Goal: Task Accomplishment & Management: Manage account settings

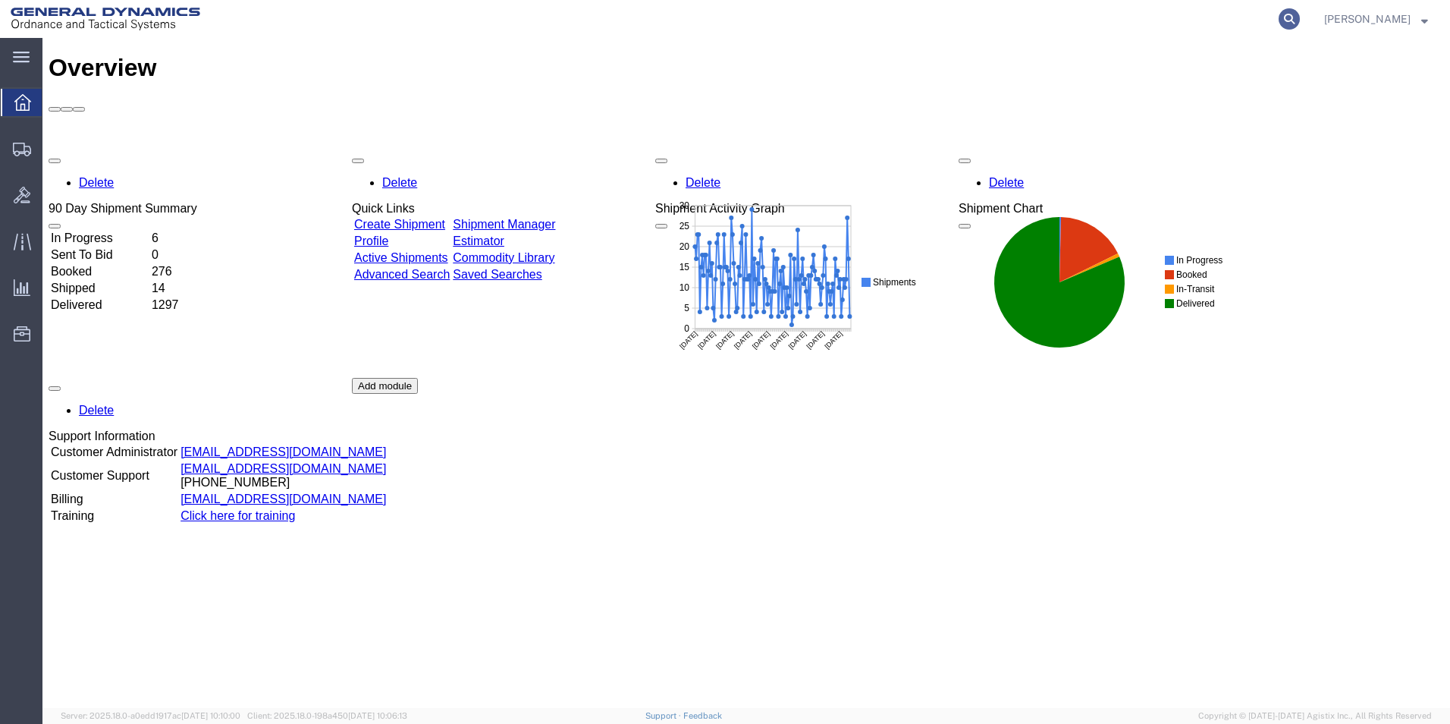
click at [1300, 16] on icon at bounding box center [1289, 18] width 21 height 21
type input "56703403"
click at [1300, 17] on icon at bounding box center [1289, 18] width 21 height 21
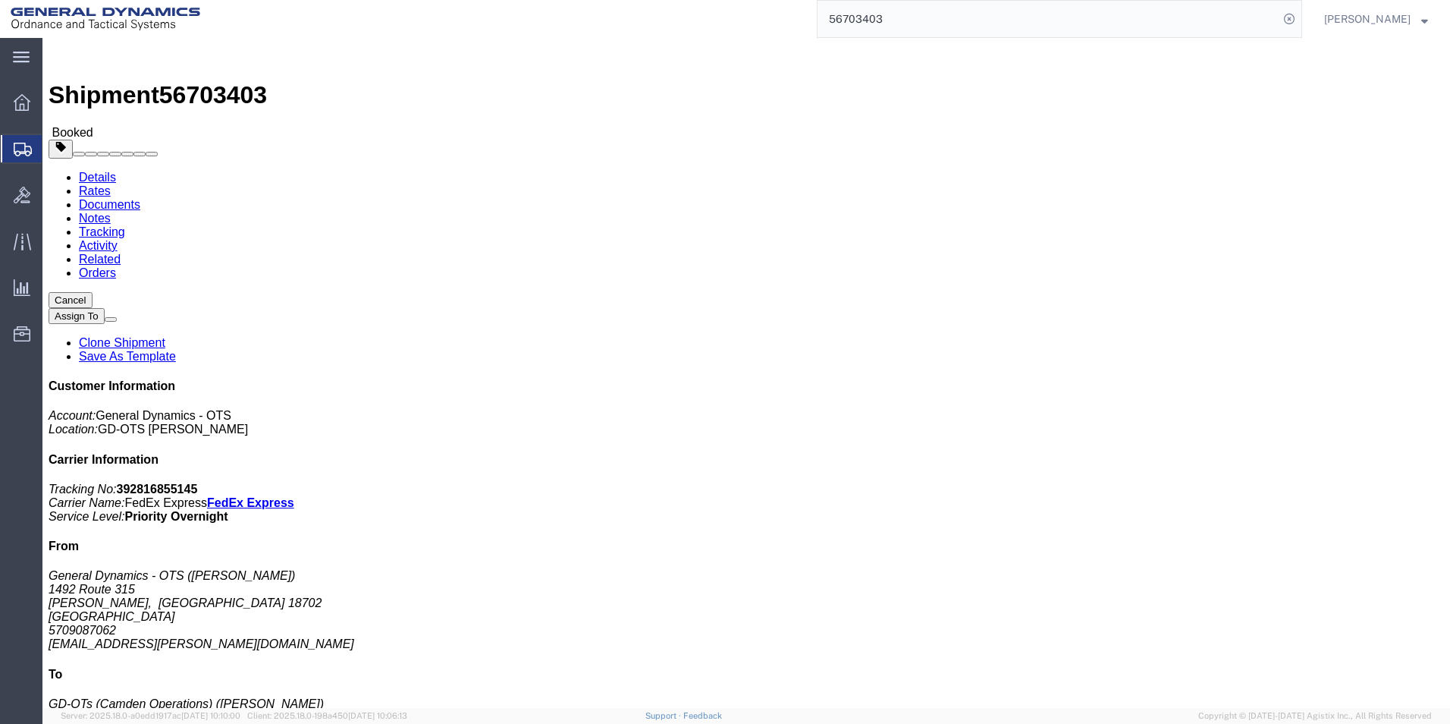
drag, startPoint x: 920, startPoint y: 740, endPoint x: 916, endPoint y: 746, distance: 8.2
click at [916, 723] on html "main_menu Created with Sketch. Collapse Menu Overview Shipments Shipment Manage…" at bounding box center [725, 362] width 1450 height 724
click link "Schedule pickup request"
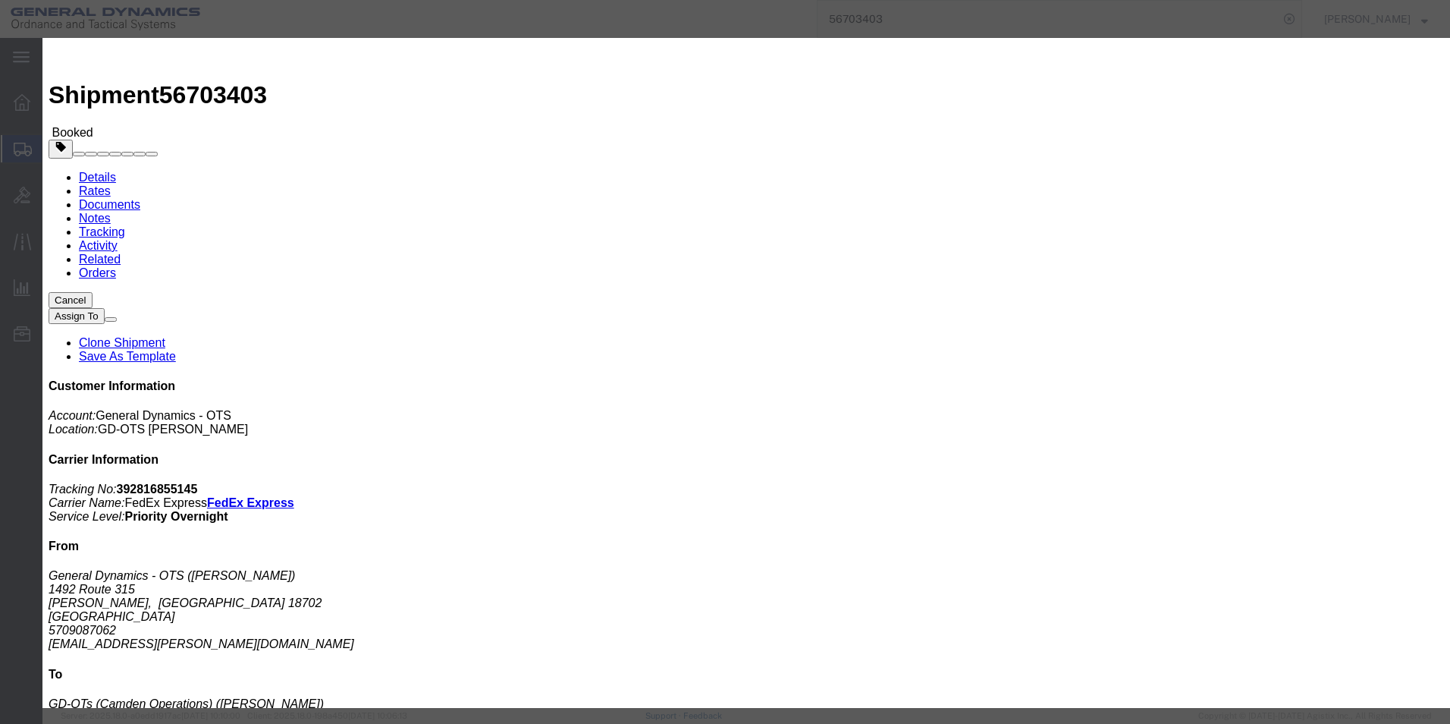
click button "Cancel Pickup Request"
click button "Close"
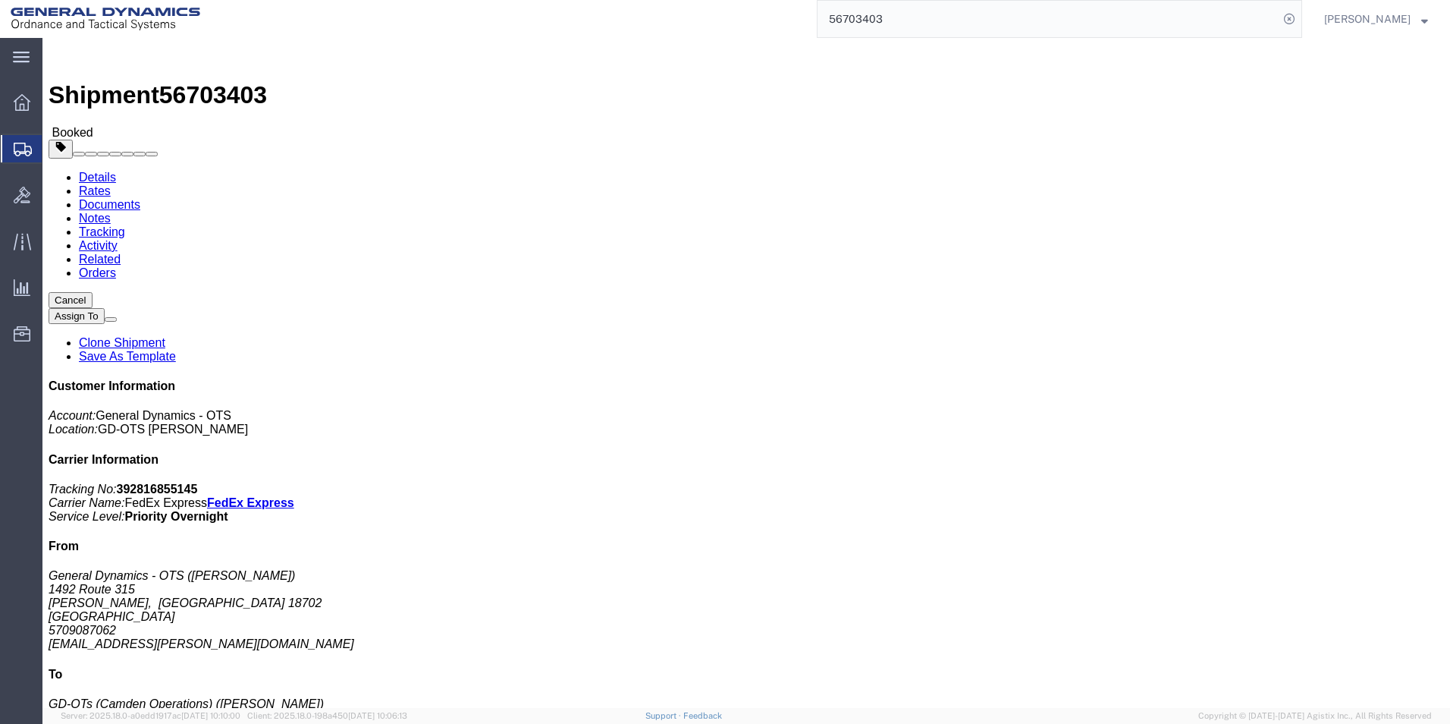
click link "Documents"
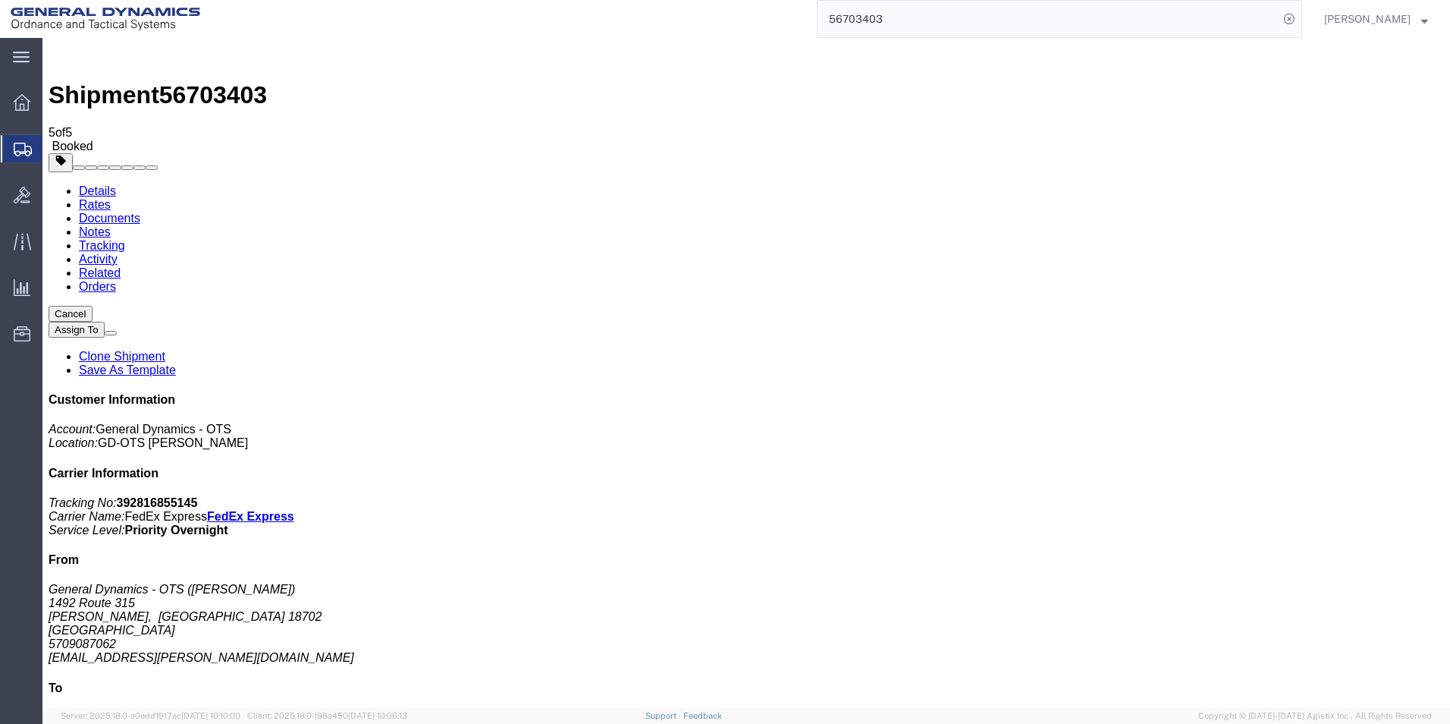
click at [104, 184] on link "Details" at bounding box center [97, 190] width 37 height 13
click icon
click span "button"
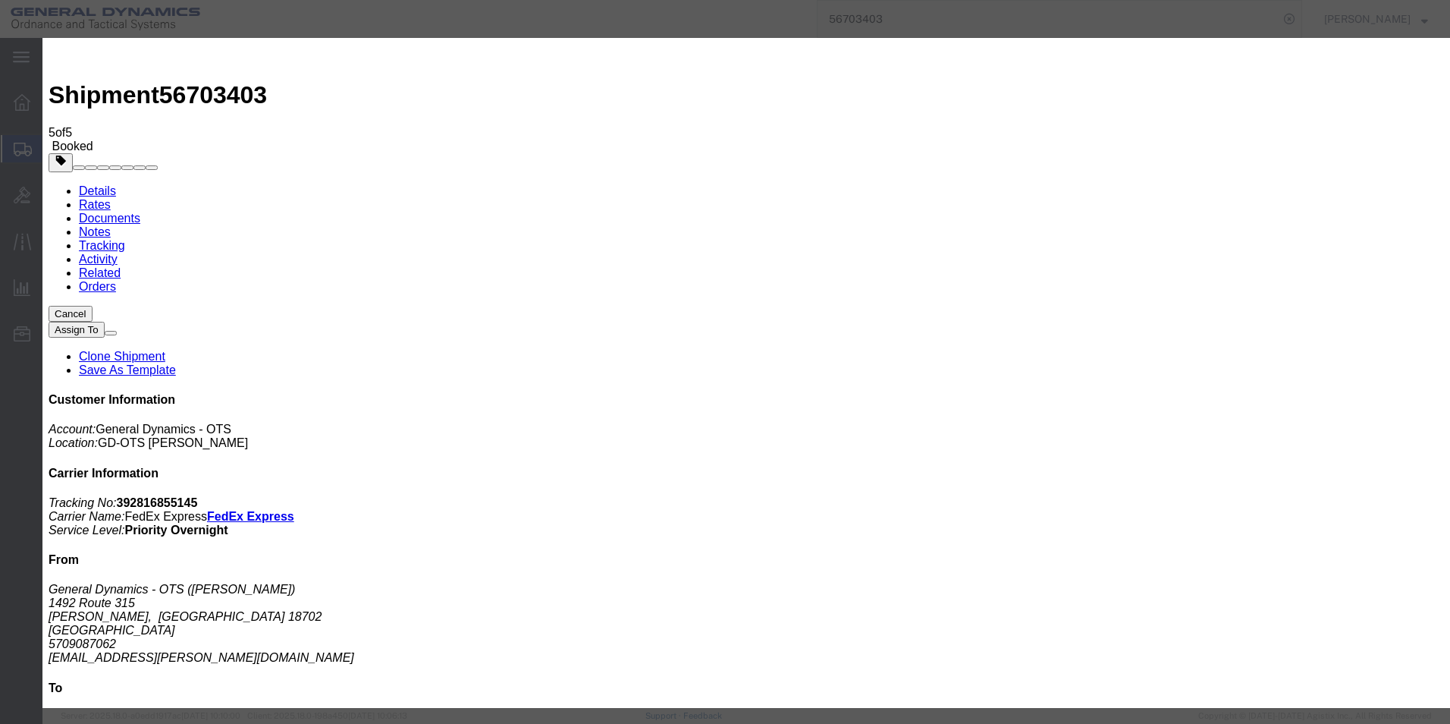
click div "[DATE] 9:00 AM"
type input "12:00 PM"
click button "Apply"
click button
click icon
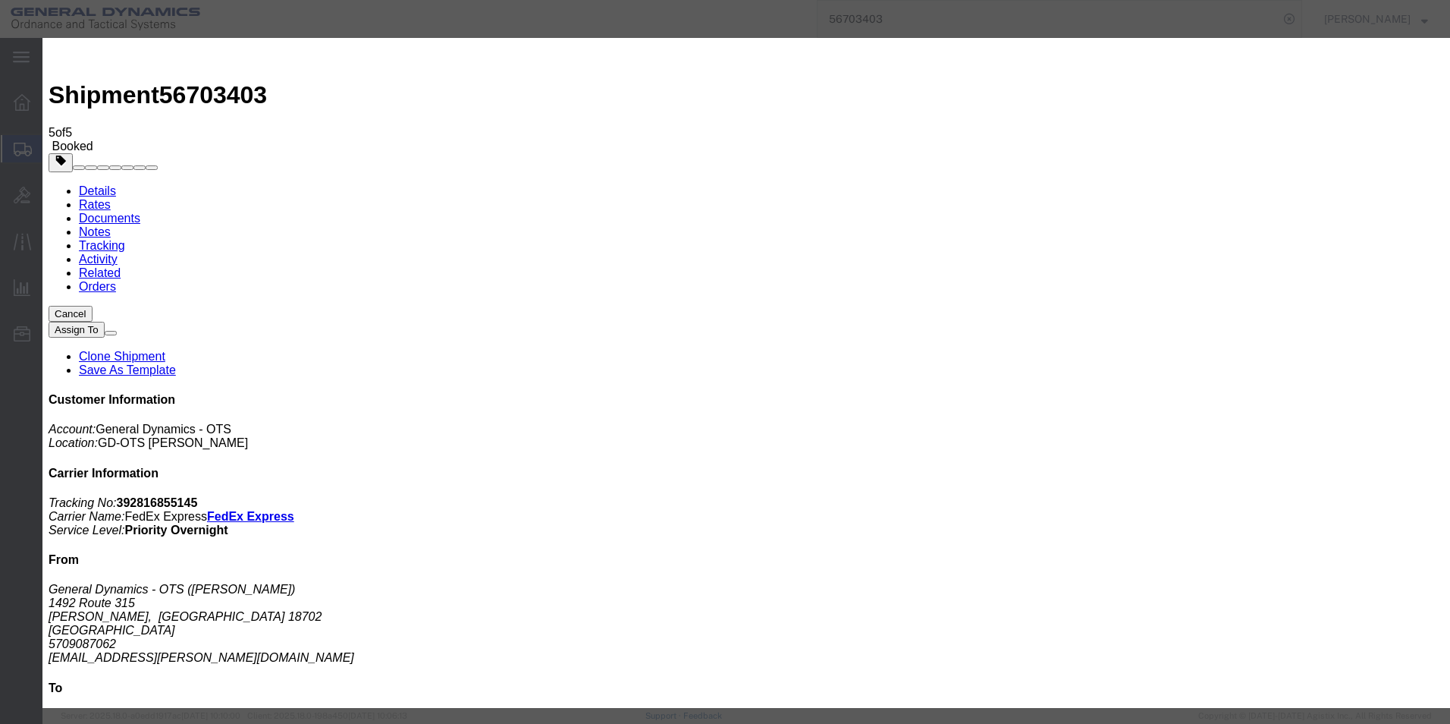
click icon
click div
type input "4:00 PM"
click button "Apply"
click button "Save"
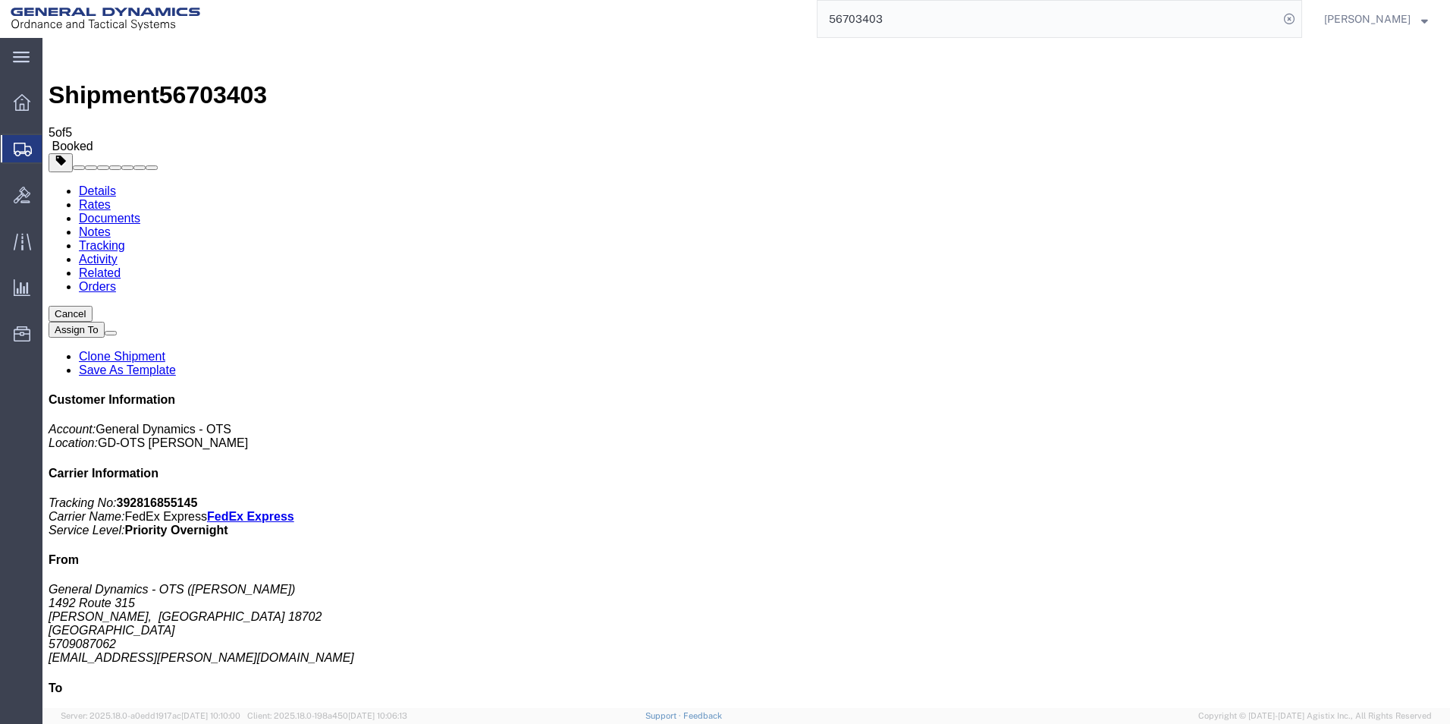
click button "Close"
click icon "Pickup request number:"
